Goal: Task Accomplishment & Management: Use online tool/utility

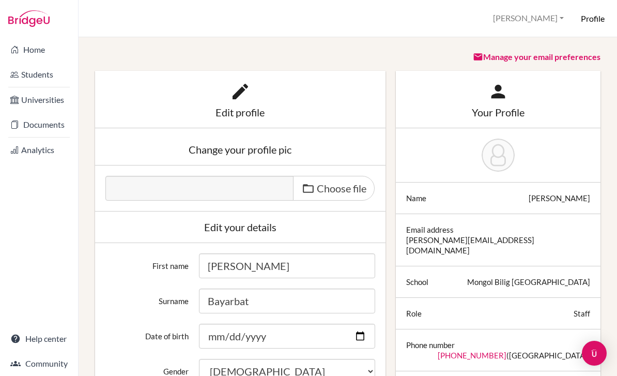
click at [595, 29] on div "Profile [GEOGRAPHIC_DATA] Profile School Settings Log out Your browser is not s…" at bounding box center [348, 18] width 539 height 37
click at [594, 25] on div "Profile [GEOGRAPHIC_DATA] Profile School Settings Log out Your browser is not s…" at bounding box center [348, 18] width 539 height 37
click at [19, 71] on link "Students" at bounding box center [39, 74] width 74 height 21
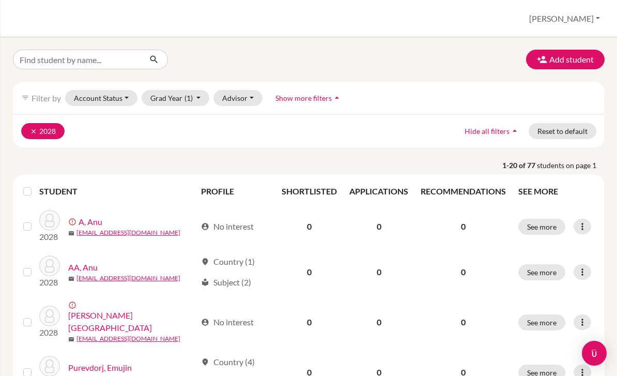
click at [36, 132] on icon "clear" at bounding box center [33, 131] width 7 height 7
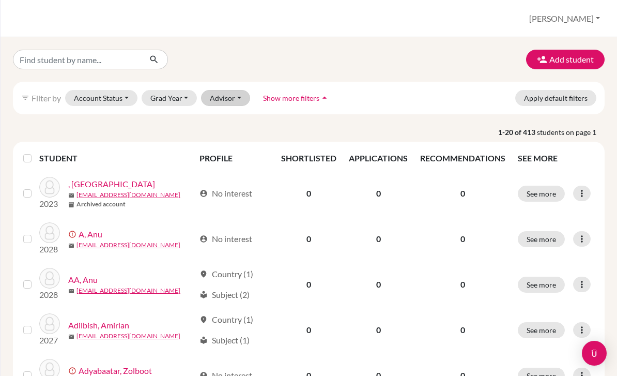
click at [219, 103] on button "Advisor" at bounding box center [225, 98] width 49 height 16
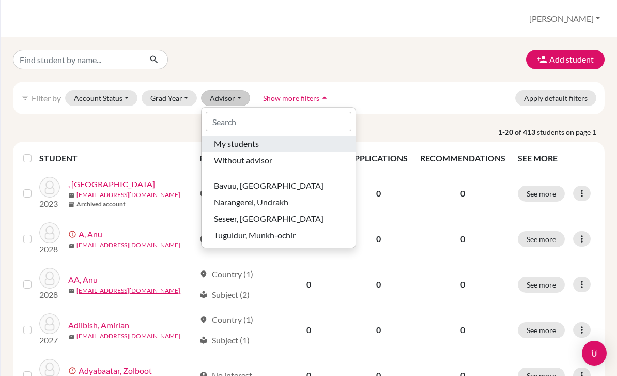
click at [235, 151] on button "My students" at bounding box center [279, 143] width 154 height 17
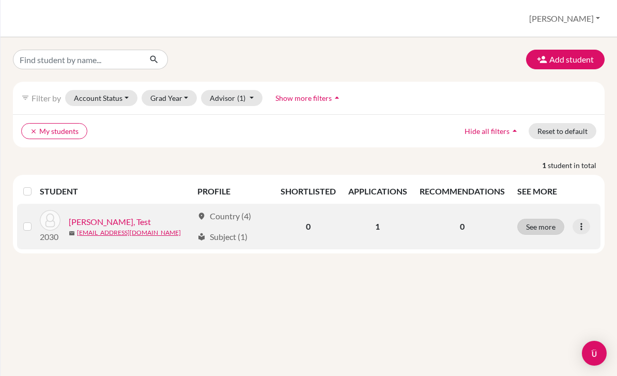
click at [557, 227] on button "See more" at bounding box center [540, 227] width 47 height 16
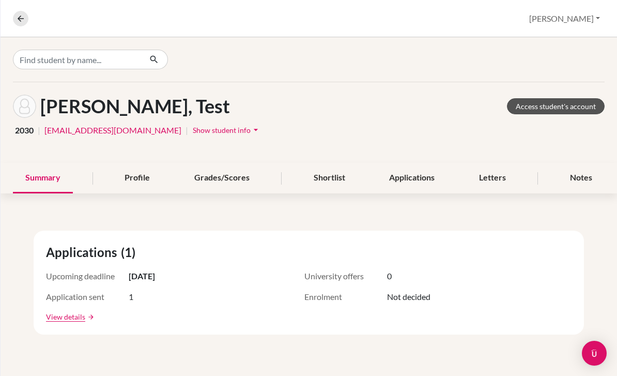
click at [545, 108] on link "Access student's account" at bounding box center [556, 106] width 98 height 16
